Goal: Find specific page/section: Find specific page/section

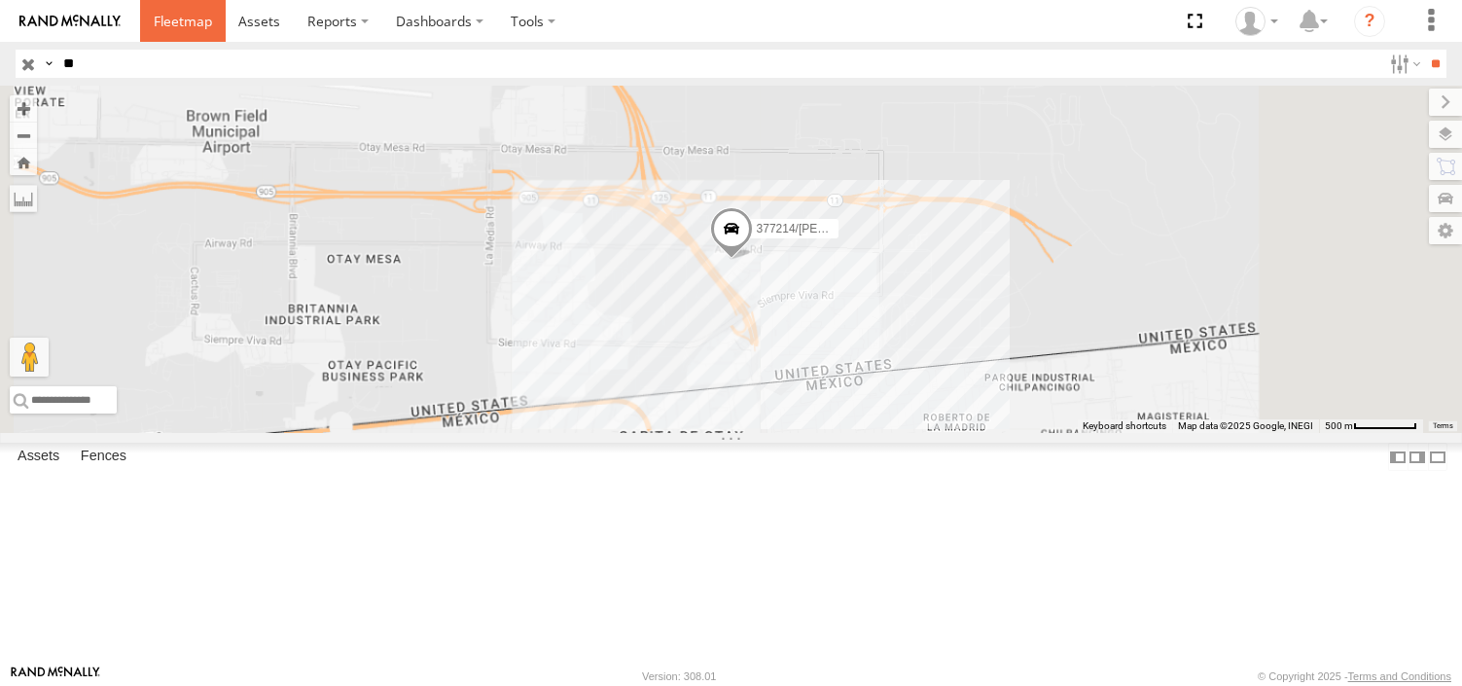
click at [165, 15] on span at bounding box center [183, 21] width 58 height 18
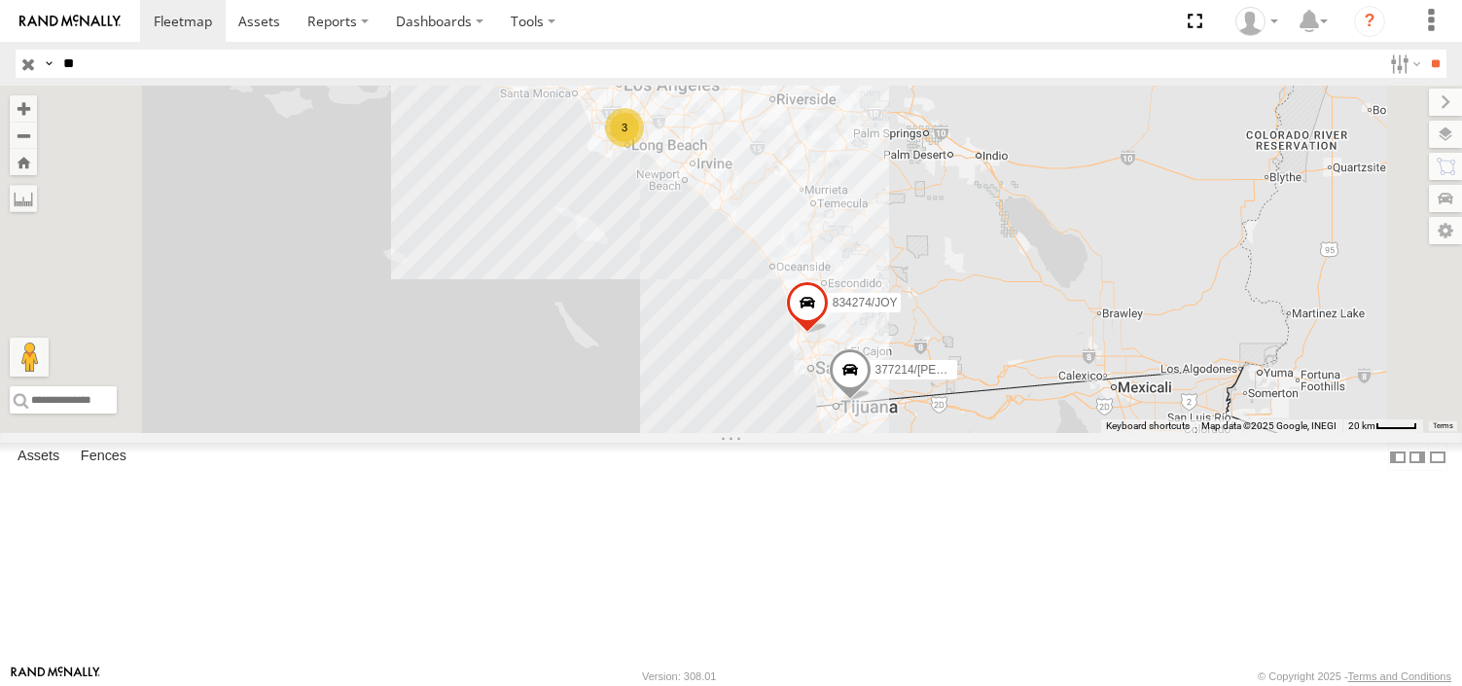
click at [99, 63] on input "**" at bounding box center [718, 64] width 1326 height 28
type input "*"
click at [27, 71] on input "button" at bounding box center [28, 64] width 25 height 28
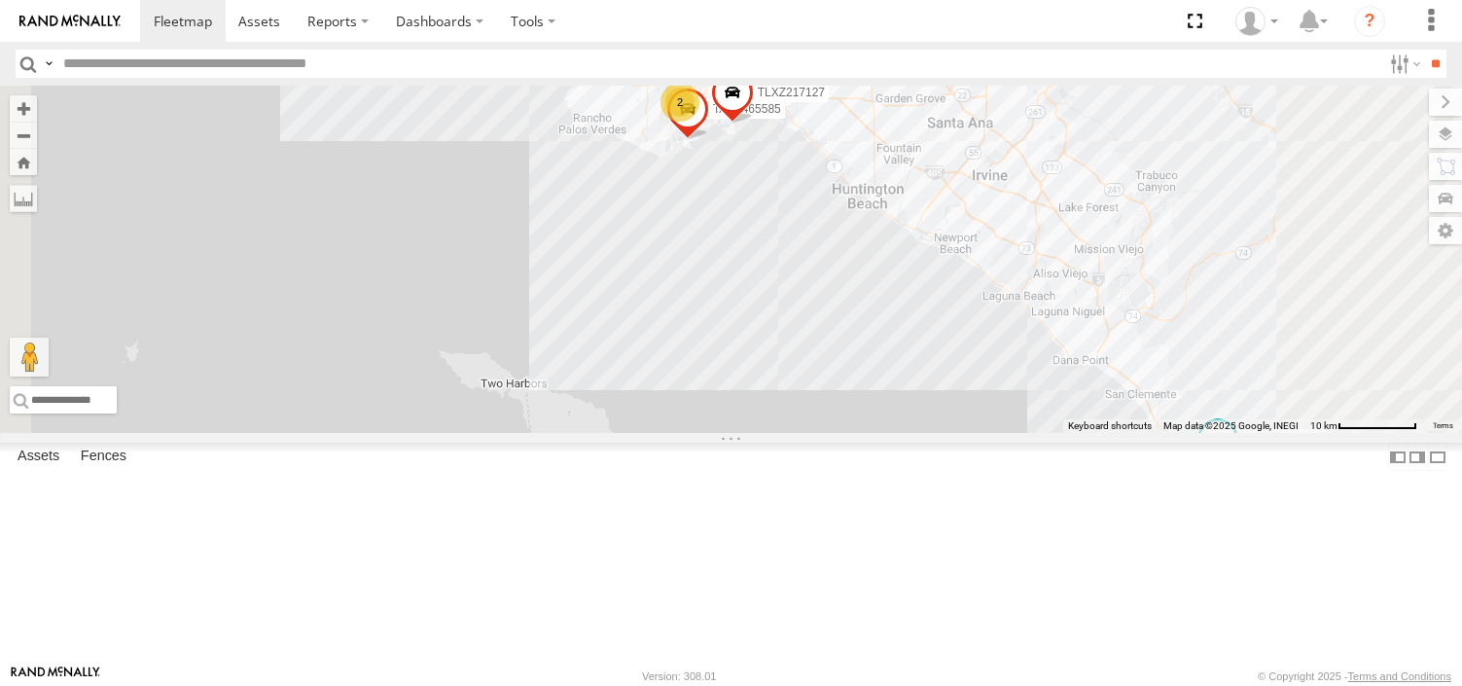
drag, startPoint x: 944, startPoint y: 277, endPoint x: 914, endPoint y: 557, distance: 280.9
click at [914, 433] on div "TAXZ467188 377214/[PERSON_NAME] [PERSON_NAME]/T-1698 TAXZ467194 834274/[PERSON_…" at bounding box center [731, 259] width 1462 height 347
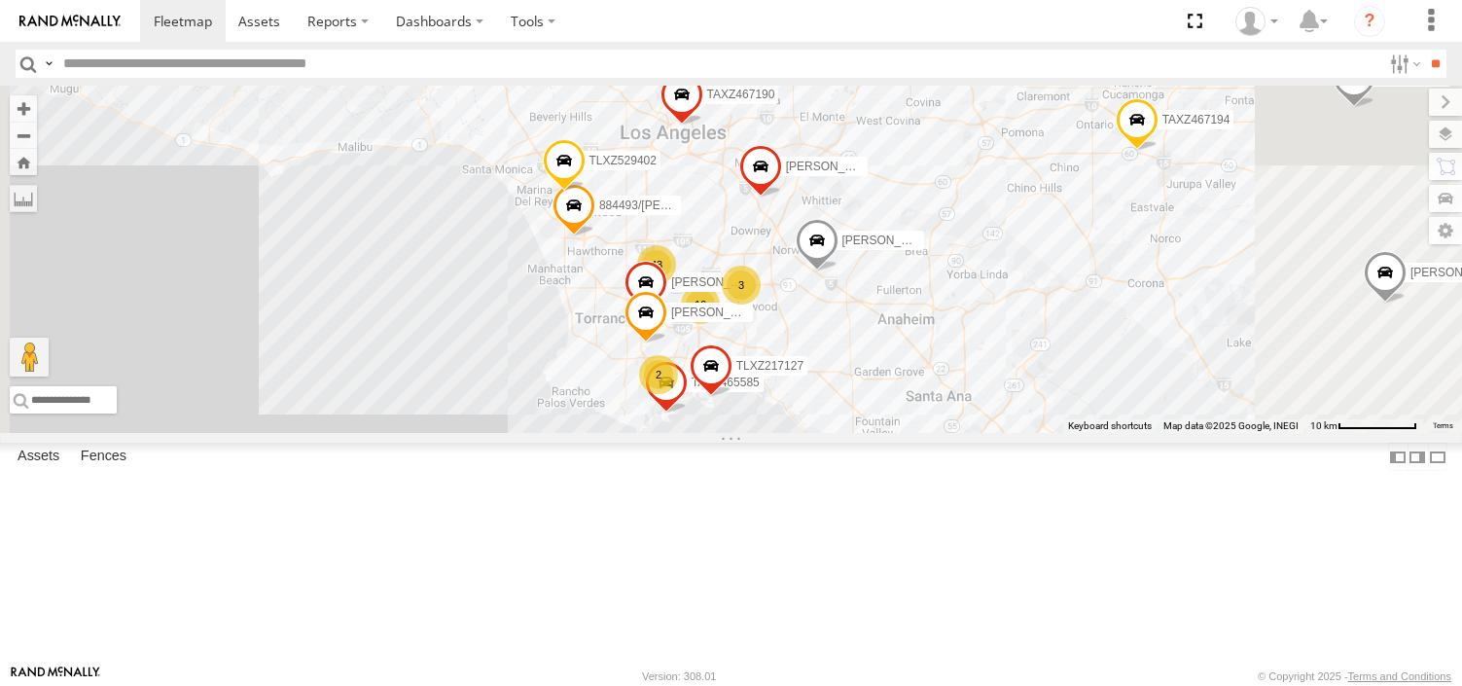
drag, startPoint x: 889, startPoint y: 289, endPoint x: 893, endPoint y: 426, distance: 137.2
click at [893, 342] on div "TAXZ467188 377214/[PERSON_NAME] [PERSON_NAME]/T-1698 TAXZ467194 834274/[PERSON_…" at bounding box center [1463, 342] width 1462 height 0
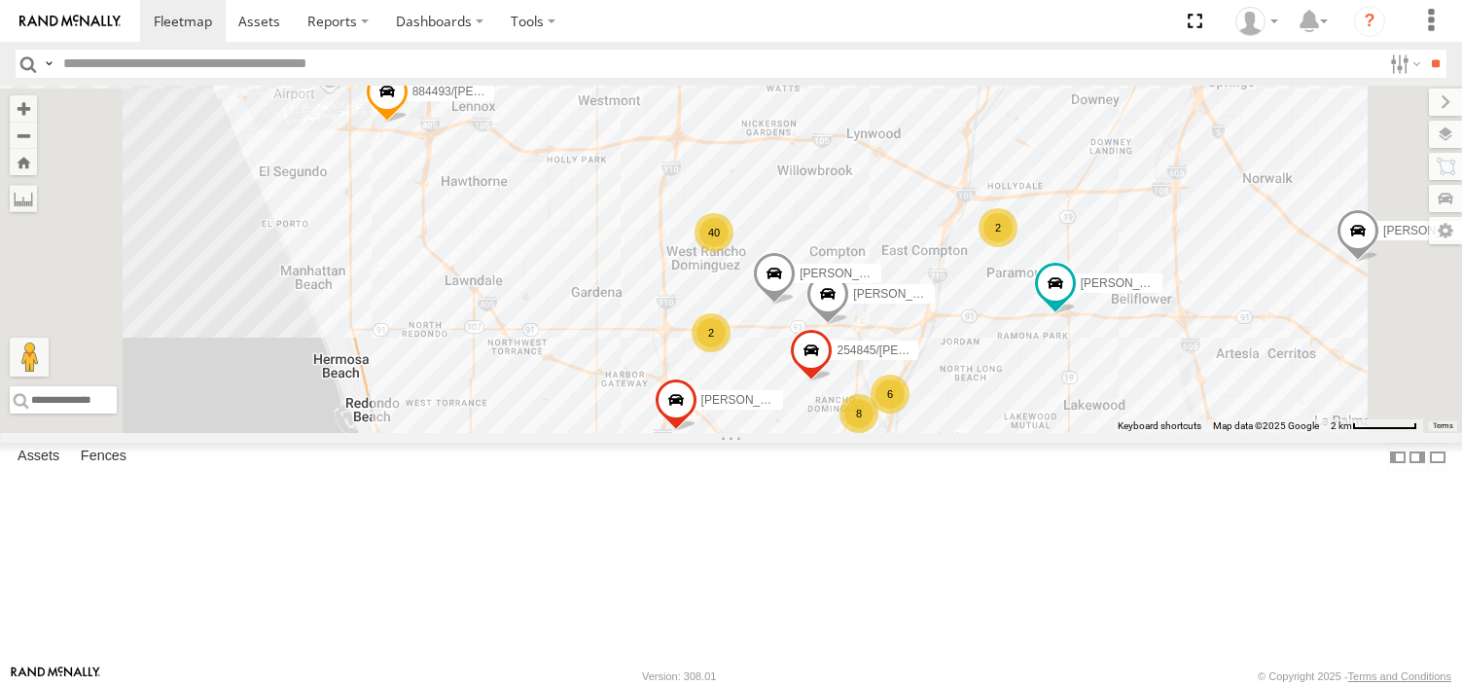
drag, startPoint x: 1008, startPoint y: 487, endPoint x: 905, endPoint y: 359, distance: 164.7
click at [905, 359] on div "TAXZ467188 377214/[PERSON_NAME] [PERSON_NAME]/T-1698 TAXZ467194 834274/[PERSON_…" at bounding box center [731, 259] width 1462 height 347
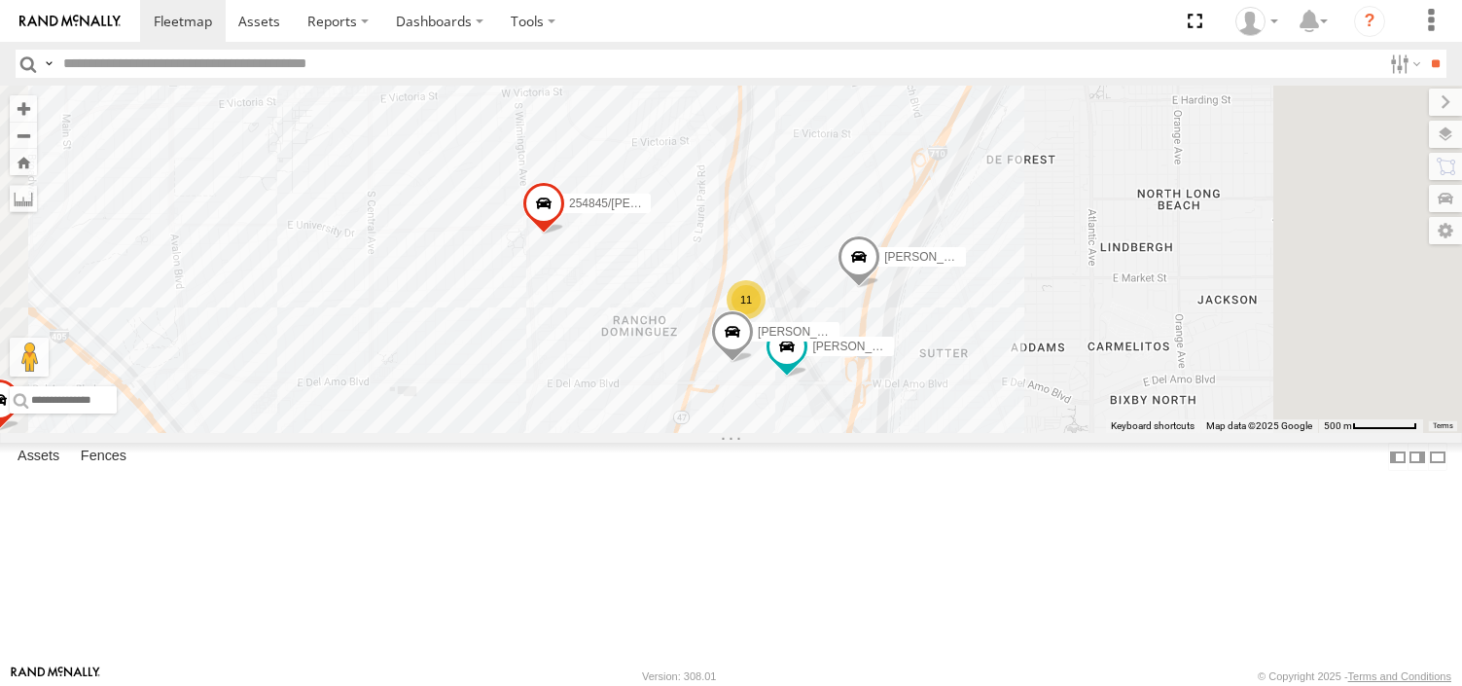
drag, startPoint x: 867, startPoint y: 299, endPoint x: 770, endPoint y: 381, distance: 127.7
click at [770, 381] on div "TAXZ467188 377214/[PERSON_NAME] [PERSON_NAME]/T-1698 TAXZ467194 834274/[PERSON_…" at bounding box center [731, 259] width 1462 height 347
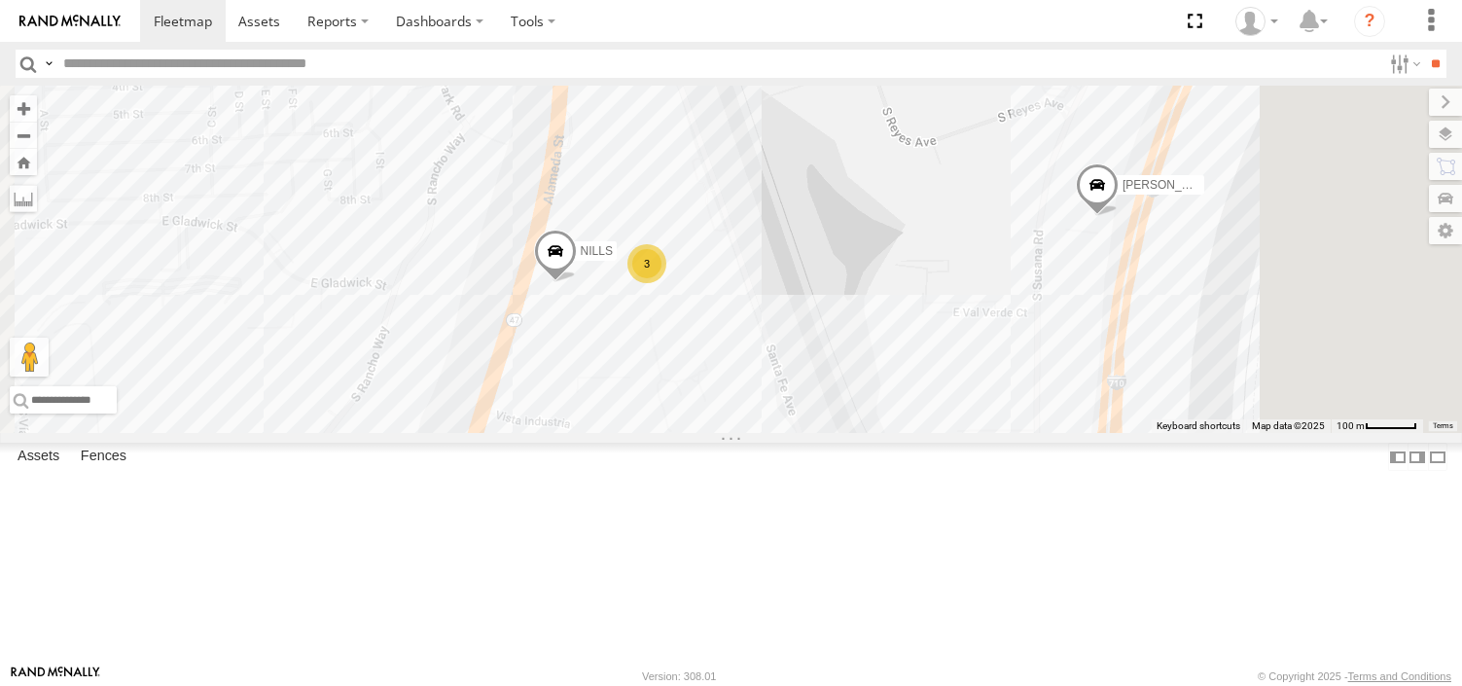
drag, startPoint x: 1082, startPoint y: 231, endPoint x: 933, endPoint y: 548, distance: 350.4
click at [933, 433] on div "TAXZ467188 377214/[PERSON_NAME] [PERSON_NAME]/T-1698 TAXZ467194 834274/[PERSON_…" at bounding box center [731, 259] width 1462 height 347
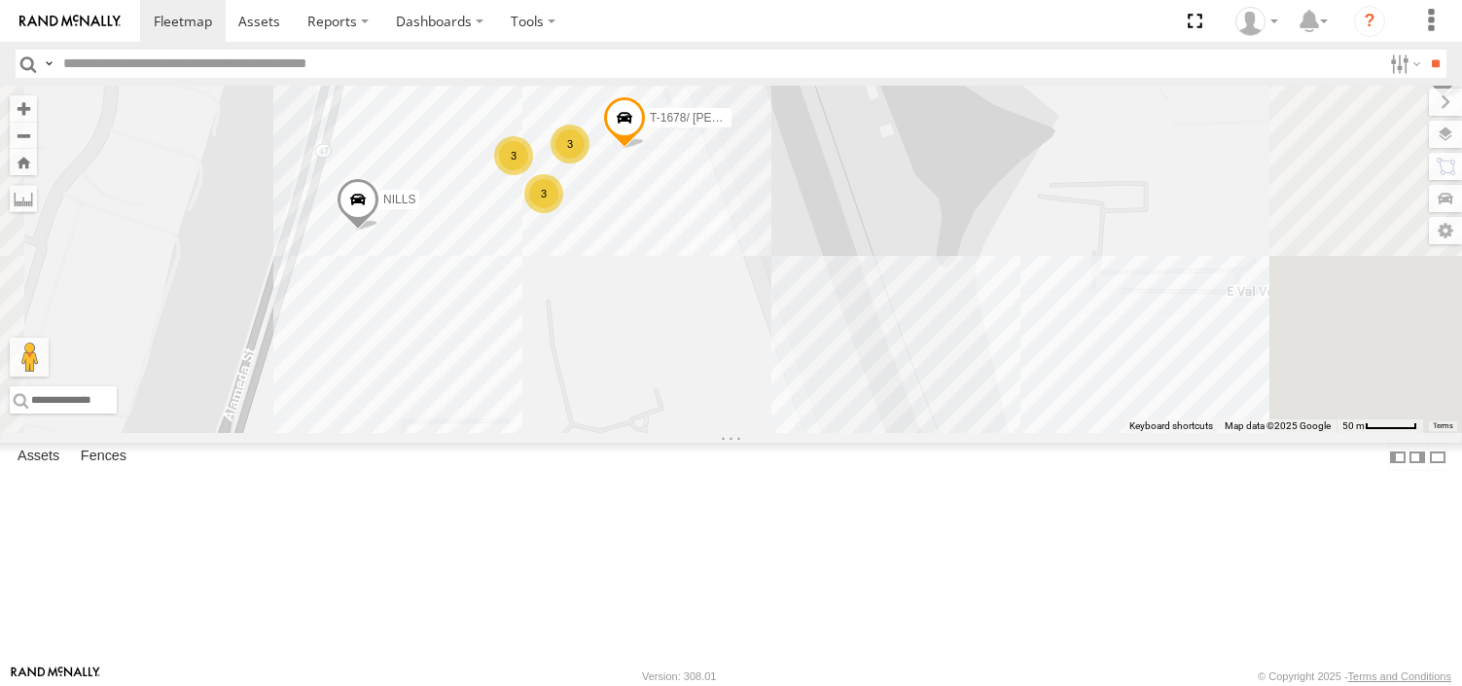
drag, startPoint x: 980, startPoint y: 333, endPoint x: 894, endPoint y: 431, distance: 130.3
click at [894, 431] on div "TAXZ467188 377214/[PERSON_NAME] [PERSON_NAME]/T-1698 TAXZ467194 834274/[PERSON_…" at bounding box center [731, 259] width 1462 height 347
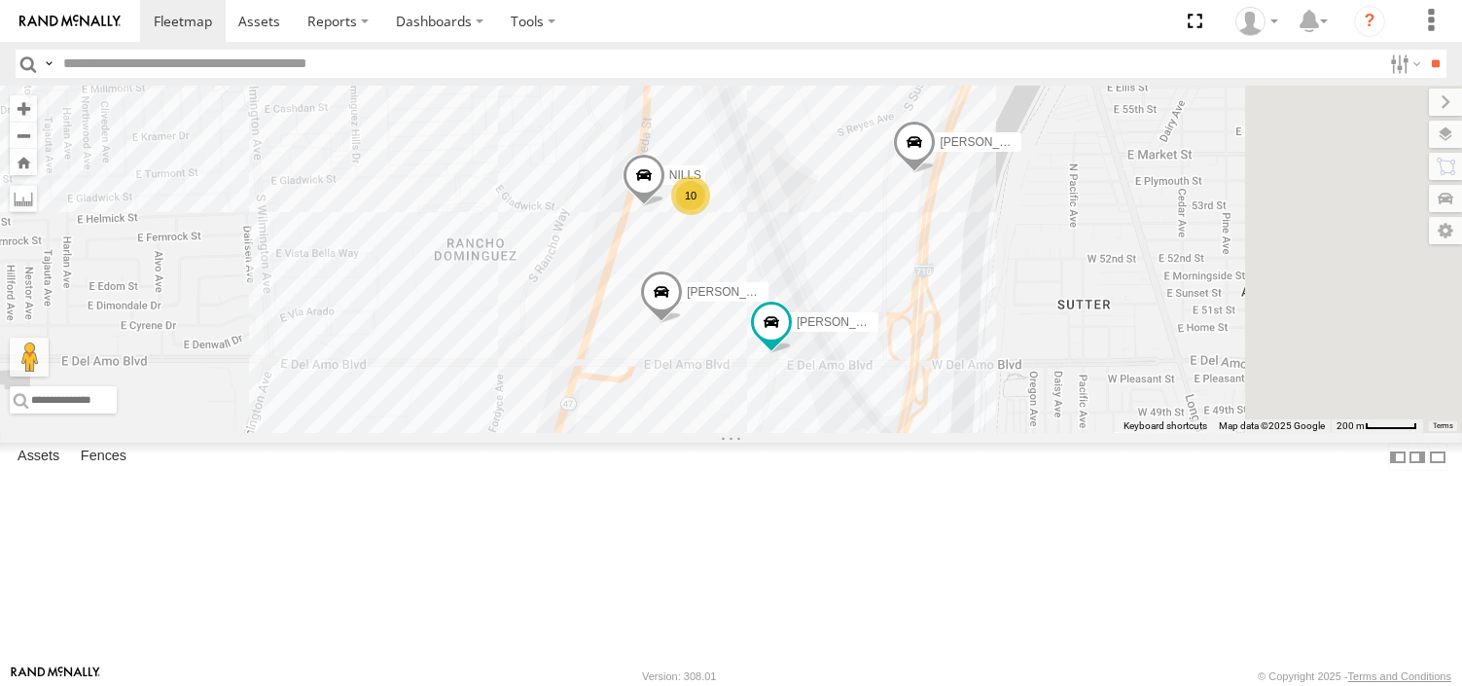
drag, startPoint x: 1227, startPoint y: 599, endPoint x: 1182, endPoint y: 481, distance: 126.9
click at [1182, 433] on div "TAXZ467188 377214/[PERSON_NAME] [PERSON_NAME]/T-1698 TAXZ467194 834274/[PERSON_…" at bounding box center [731, 259] width 1462 height 347
